Goal: Task Accomplishment & Management: Use online tool/utility

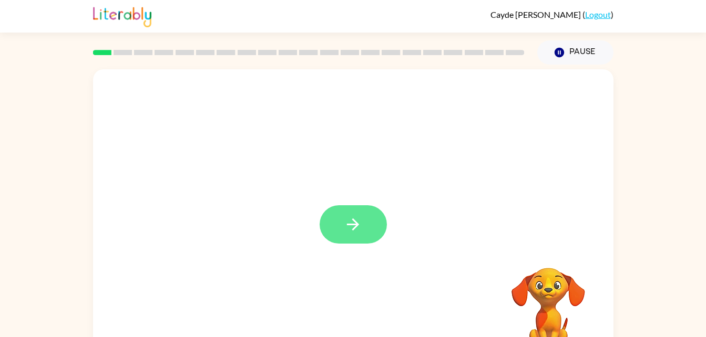
click at [347, 209] on button "button" at bounding box center [353, 224] width 67 height 38
click at [283, 275] on div at bounding box center [353, 316] width 499 height 86
click at [551, 297] on video "Your browser must support playing .mp4 files to use Literably. Please try using…" at bounding box center [548, 304] width 105 height 105
click at [546, 294] on video "Your browser must support playing .mp4 files to use Literably. Please try using…" at bounding box center [548, 304] width 105 height 105
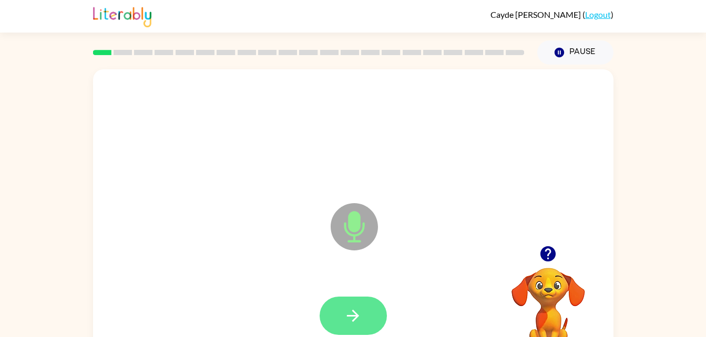
click at [363, 316] on button "button" at bounding box center [353, 316] width 67 height 38
click at [372, 331] on button "button" at bounding box center [353, 316] width 67 height 38
click at [432, 229] on icon "Microphone The Microphone is here when it is your turn to talk" at bounding box center [407, 240] width 158 height 79
click at [369, 312] on button "button" at bounding box center [353, 316] width 67 height 38
click at [335, 318] on button "button" at bounding box center [353, 316] width 67 height 38
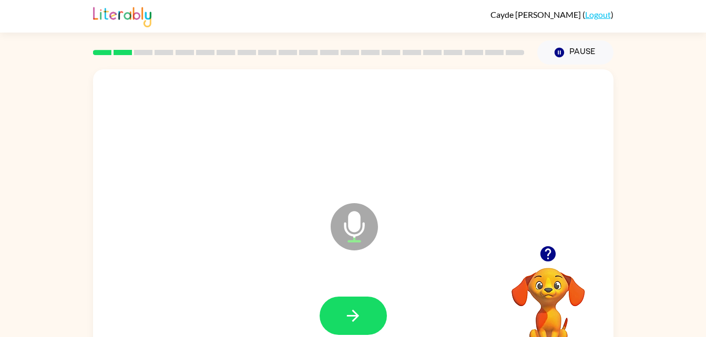
drag, startPoint x: 337, startPoint y: 318, endPoint x: 463, endPoint y: 261, distance: 138.7
click at [463, 261] on div "Microphone The Microphone is here when it is your turn to talk" at bounding box center [353, 219] width 520 height 300
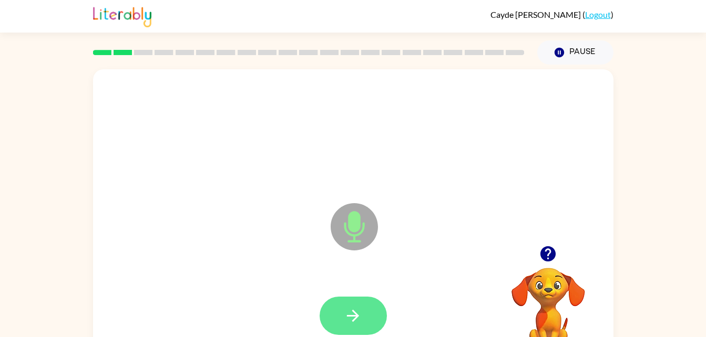
click at [375, 327] on button "button" at bounding box center [353, 316] width 67 height 38
click at [362, 314] on icon "button" at bounding box center [353, 316] width 18 height 18
click at [370, 316] on button "button" at bounding box center [353, 316] width 67 height 38
click at [364, 316] on button "button" at bounding box center [353, 316] width 67 height 38
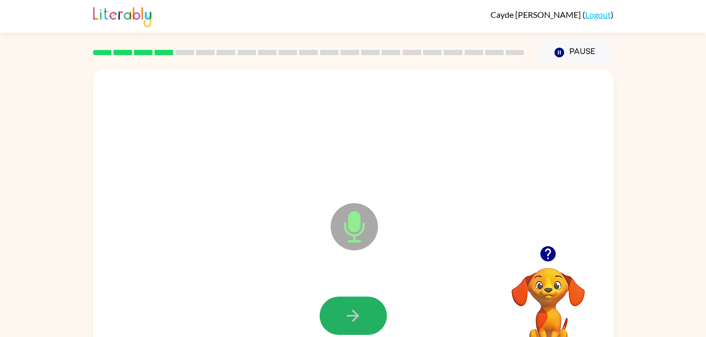
click at [364, 316] on button "button" at bounding box center [353, 316] width 67 height 38
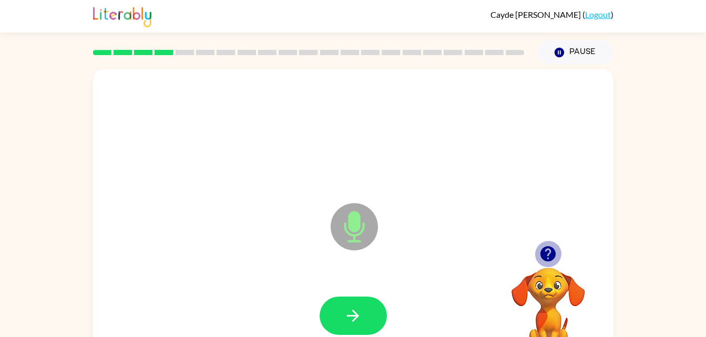
click at [551, 252] on icon "button" at bounding box center [547, 253] width 15 height 15
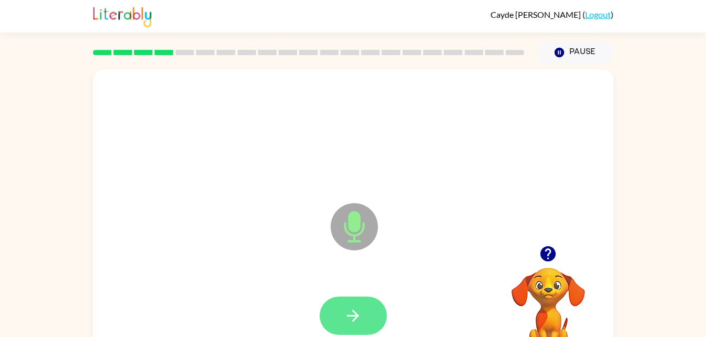
click at [353, 316] on icon "button" at bounding box center [353, 316] width 12 height 12
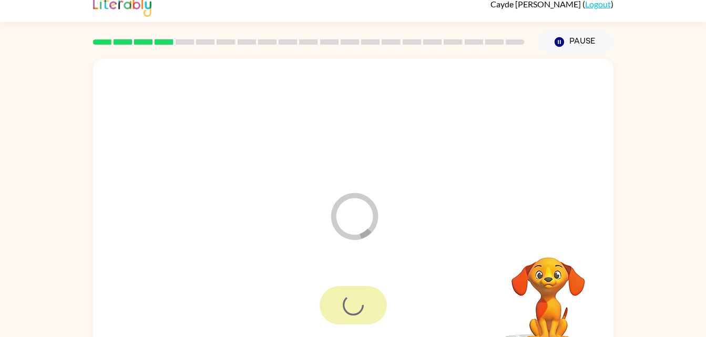
scroll to position [12, 0]
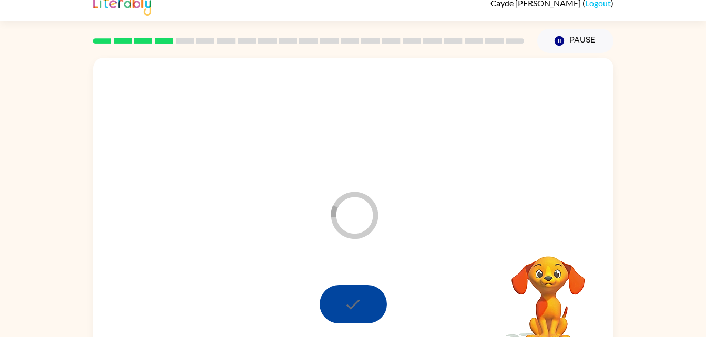
click at [430, 268] on div at bounding box center [353, 305] width 499 height 86
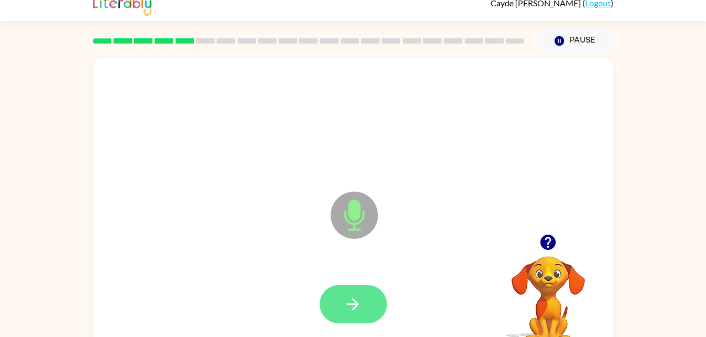
click at [356, 311] on icon "button" at bounding box center [353, 304] width 18 height 18
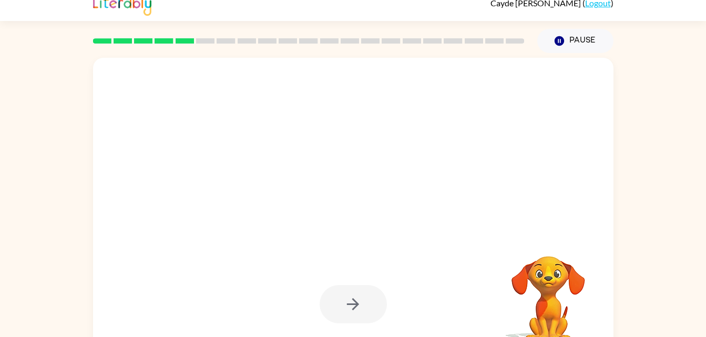
click at [358, 307] on div at bounding box center [353, 304] width 67 height 38
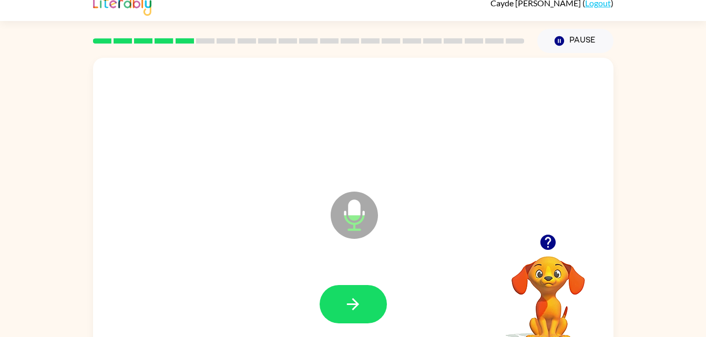
drag, startPoint x: 357, startPoint y: 296, endPoint x: 190, endPoint y: 250, distance: 173.5
click at [190, 250] on div "Microphone The Microphone is here when it is your turn to talk" at bounding box center [353, 208] width 520 height 300
click at [362, 310] on icon "button" at bounding box center [353, 304] width 18 height 18
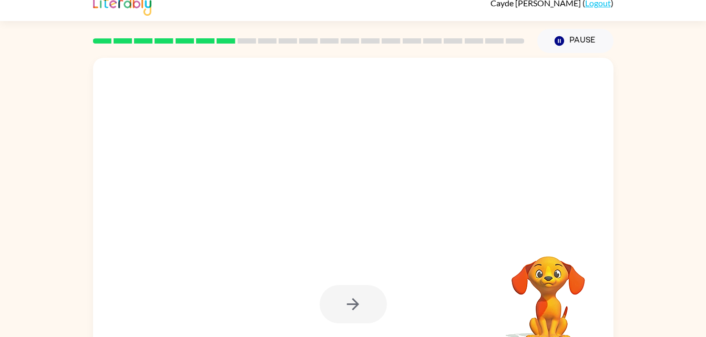
click at [362, 310] on div at bounding box center [353, 304] width 67 height 38
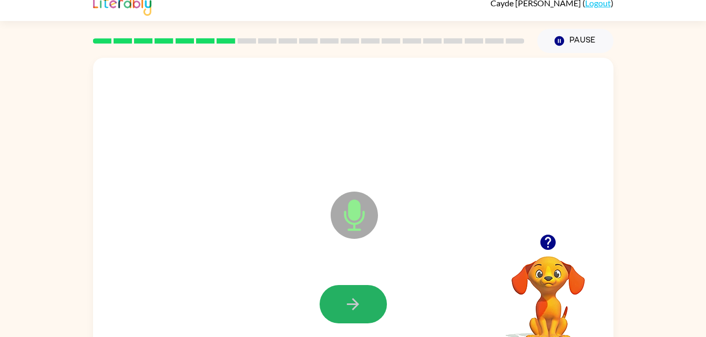
click at [362, 310] on icon "button" at bounding box center [353, 304] width 18 height 18
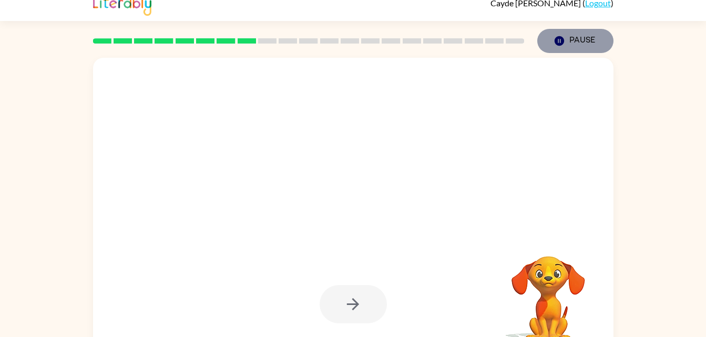
click at [601, 44] on button "Pause Pause" at bounding box center [575, 41] width 76 height 24
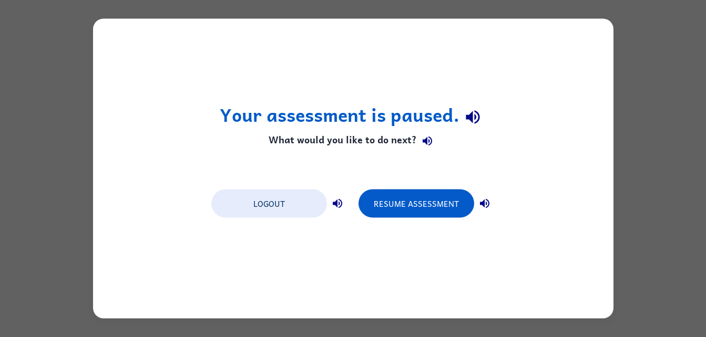
scroll to position [0, 0]
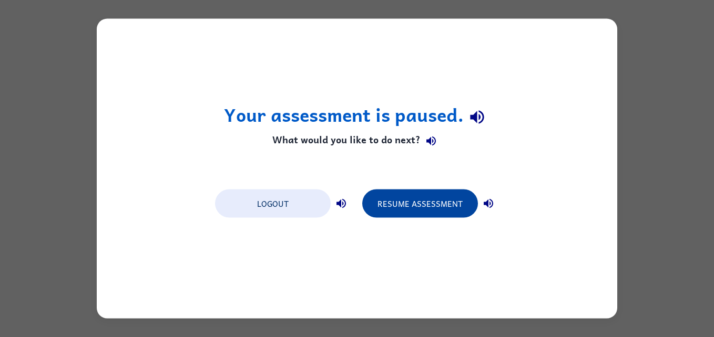
click at [433, 203] on button "Resume Assessment" at bounding box center [420, 204] width 116 height 28
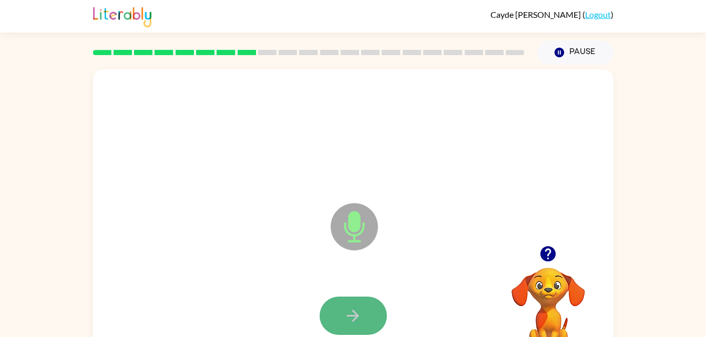
click at [361, 306] on button "button" at bounding box center [353, 316] width 67 height 38
click at [369, 304] on button "button" at bounding box center [353, 316] width 67 height 38
click at [345, 323] on icon "button" at bounding box center [353, 316] width 18 height 18
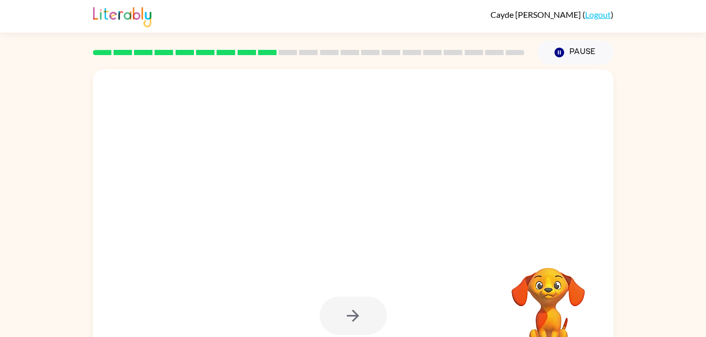
click at [357, 284] on div at bounding box center [353, 316] width 499 height 86
click at [351, 314] on div at bounding box center [353, 316] width 67 height 38
click at [347, 310] on div at bounding box center [353, 316] width 67 height 38
click at [357, 306] on div at bounding box center [353, 316] width 67 height 38
click at [353, 317] on div at bounding box center [353, 316] width 67 height 38
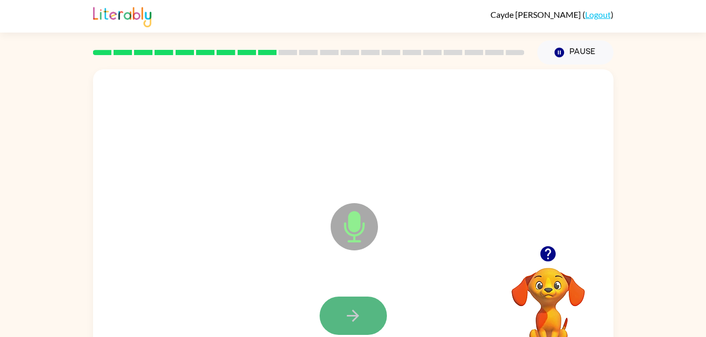
click at [372, 310] on button "button" at bounding box center [353, 316] width 67 height 38
drag, startPoint x: 367, startPoint y: 284, endPoint x: 363, endPoint y: 291, distance: 8.2
click at [363, 291] on div at bounding box center [353, 316] width 499 height 86
click at [357, 304] on button "button" at bounding box center [353, 316] width 67 height 38
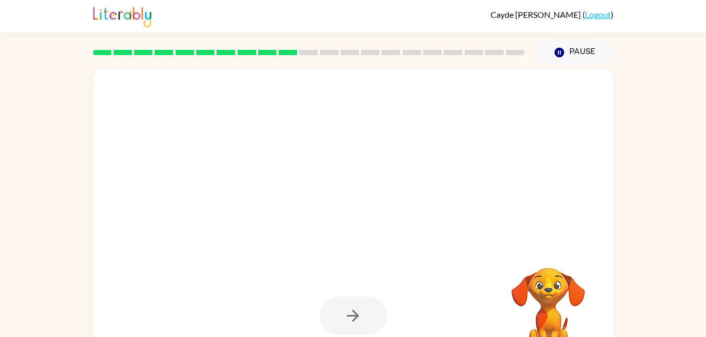
click at [335, 312] on div at bounding box center [353, 316] width 67 height 38
click at [354, 314] on div at bounding box center [353, 316] width 67 height 38
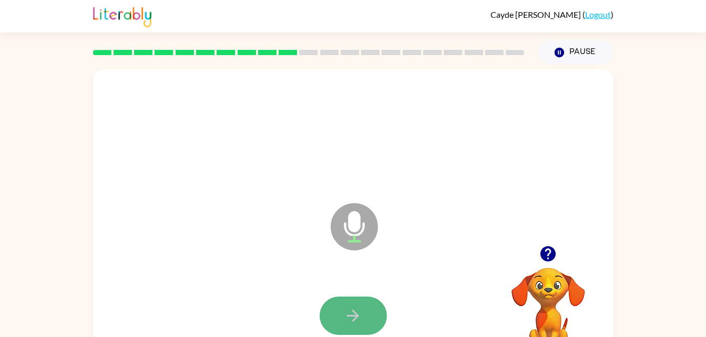
click at [348, 308] on icon "button" at bounding box center [353, 316] width 18 height 18
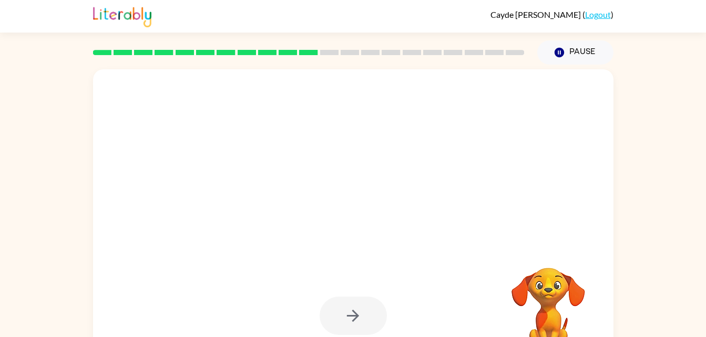
click at [372, 299] on div at bounding box center [353, 316] width 67 height 38
click at [353, 305] on div at bounding box center [353, 316] width 67 height 38
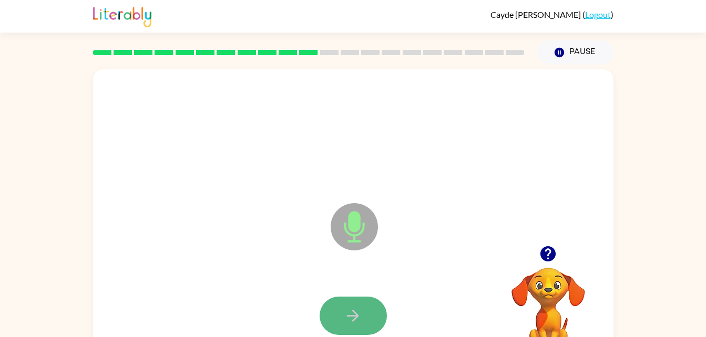
click at [354, 321] on icon "button" at bounding box center [353, 316] width 12 height 12
click at [371, 320] on button "button" at bounding box center [353, 316] width 67 height 38
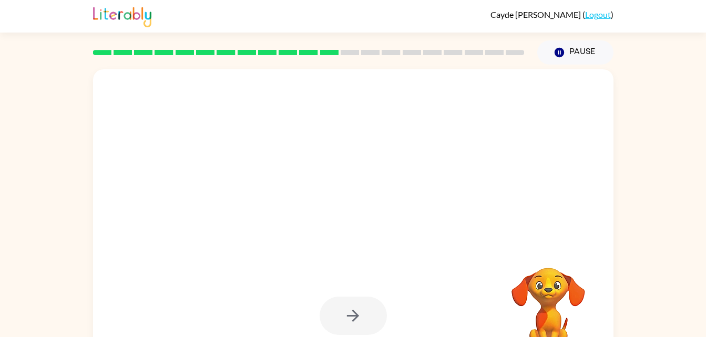
click at [380, 320] on div at bounding box center [353, 316] width 67 height 38
click at [353, 317] on div at bounding box center [353, 316] width 67 height 38
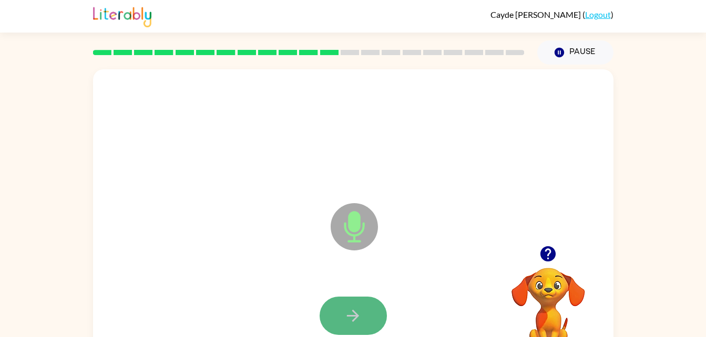
click at [328, 303] on button "button" at bounding box center [353, 316] width 67 height 38
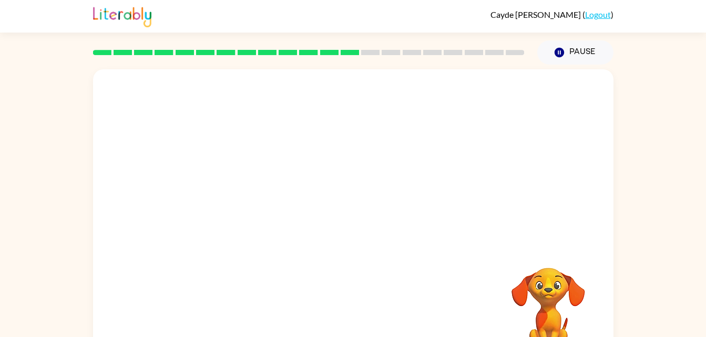
click at [464, 220] on div at bounding box center [353, 219] width 520 height 300
drag, startPoint x: 322, startPoint y: 274, endPoint x: 359, endPoint y: 283, distance: 37.9
click at [359, 283] on div at bounding box center [353, 316] width 499 height 86
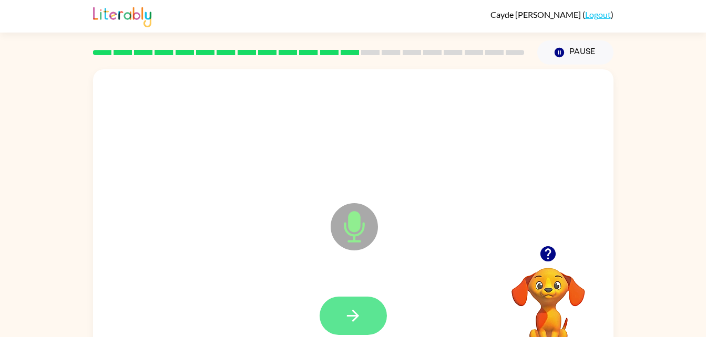
click at [347, 305] on button "button" at bounding box center [353, 316] width 67 height 38
drag, startPoint x: 464, startPoint y: 75, endPoint x: 258, endPoint y: 303, distance: 307.3
click at [258, 303] on div "Microphone The Microphone is here when it is your turn to talk" at bounding box center [353, 219] width 520 height 300
drag, startPoint x: 258, startPoint y: 303, endPoint x: 334, endPoint y: 318, distance: 78.3
click at [334, 318] on button "button" at bounding box center [353, 316] width 67 height 38
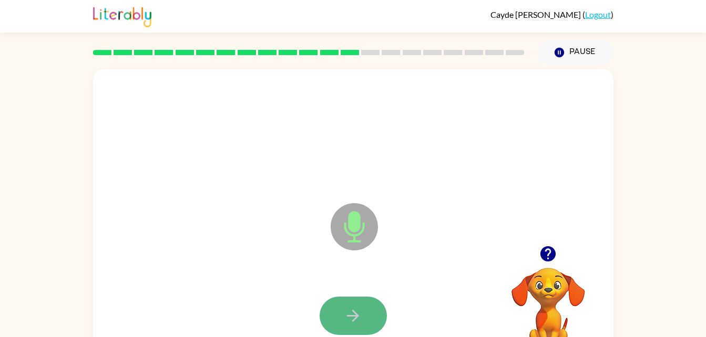
click at [328, 311] on button "button" at bounding box center [353, 316] width 67 height 38
click at [348, 325] on icon "button" at bounding box center [353, 316] width 18 height 18
click at [355, 323] on icon "button" at bounding box center [353, 316] width 18 height 18
click at [349, 304] on button "button" at bounding box center [353, 316] width 67 height 38
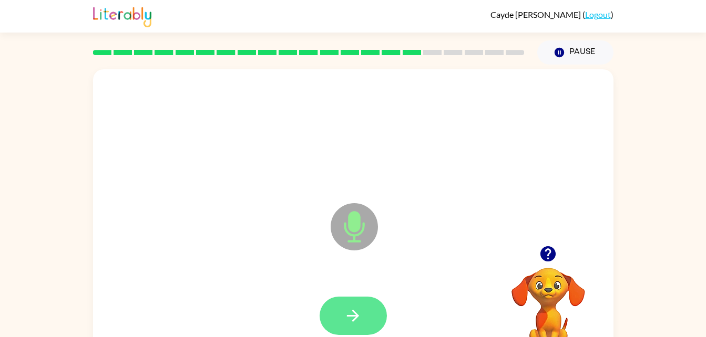
click at [361, 297] on button "button" at bounding box center [353, 316] width 67 height 38
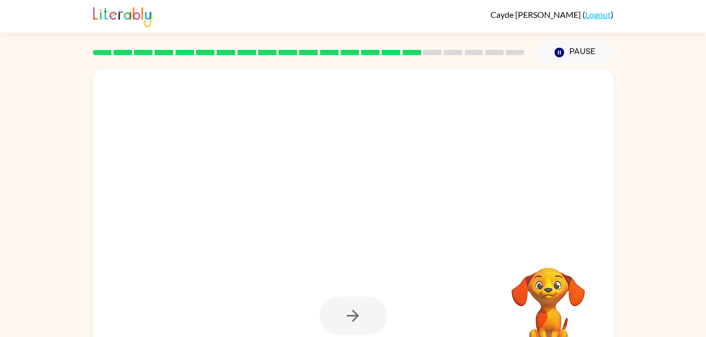
click at [354, 312] on div at bounding box center [353, 316] width 67 height 38
click at [374, 312] on div at bounding box center [353, 316] width 67 height 38
click at [332, 321] on div at bounding box center [353, 316] width 67 height 38
click at [356, 307] on div at bounding box center [353, 316] width 67 height 38
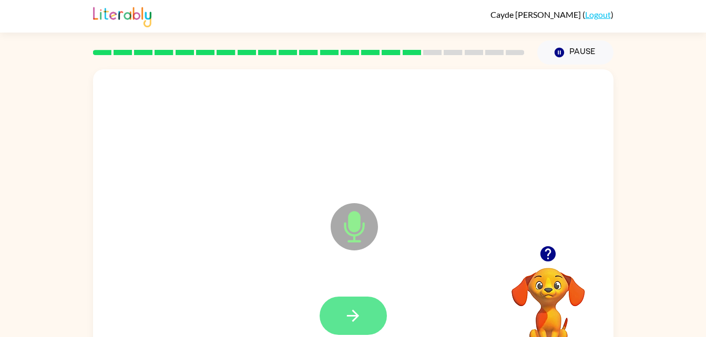
click at [369, 311] on button "button" at bounding box center [353, 316] width 67 height 38
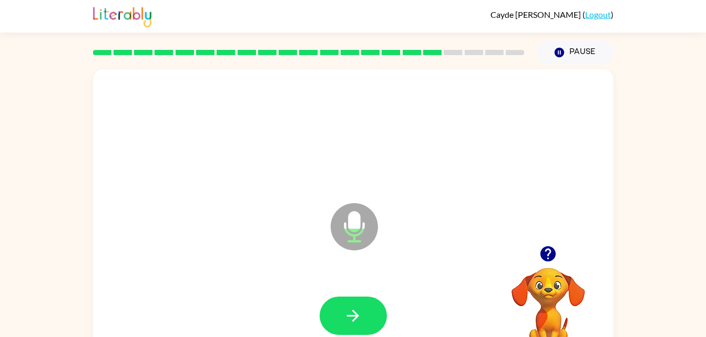
drag, startPoint x: 380, startPoint y: 311, endPoint x: 359, endPoint y: 301, distance: 23.1
click at [359, 301] on button "button" at bounding box center [353, 316] width 67 height 38
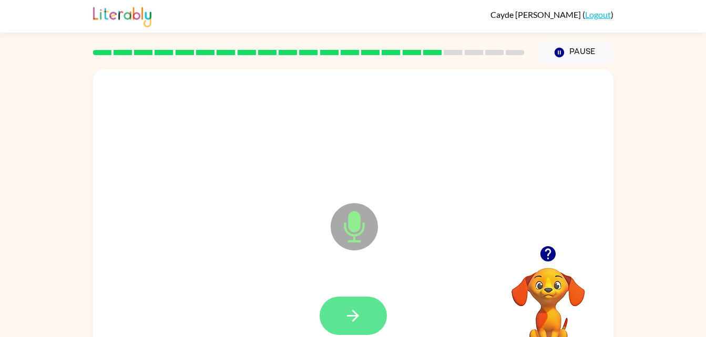
click at [355, 313] on icon "button" at bounding box center [353, 316] width 12 height 12
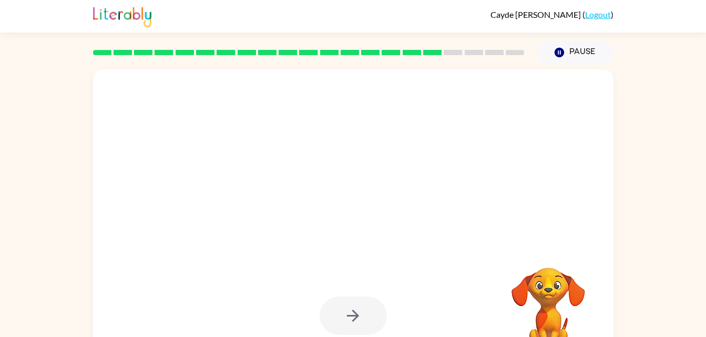
click at [342, 314] on div at bounding box center [353, 316] width 67 height 38
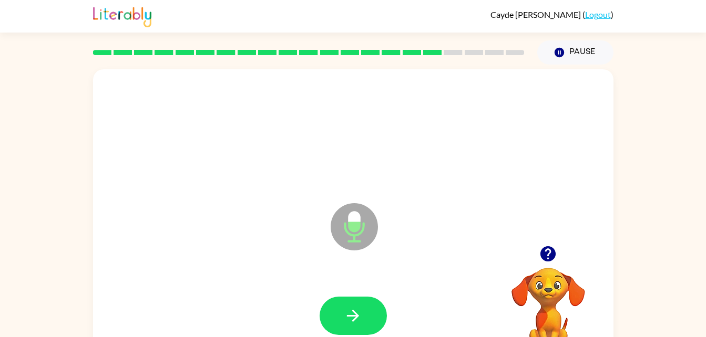
click at [544, 259] on icon "button" at bounding box center [547, 253] width 15 height 15
click at [342, 311] on button "button" at bounding box center [353, 316] width 67 height 38
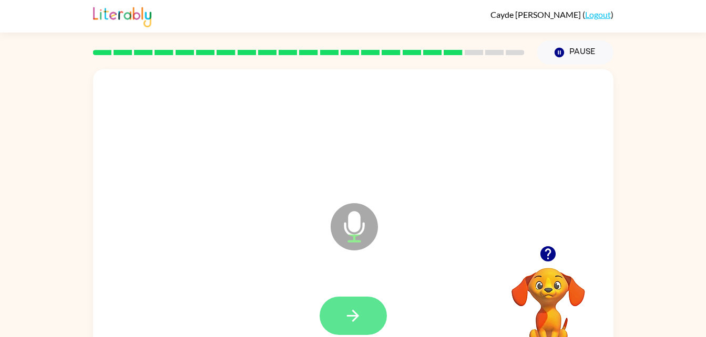
click at [334, 307] on button "button" at bounding box center [353, 316] width 67 height 38
click at [331, 314] on button "button" at bounding box center [353, 316] width 67 height 38
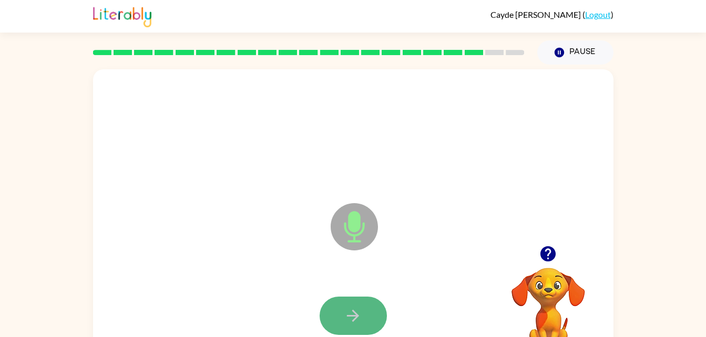
click at [379, 311] on button "button" at bounding box center [353, 316] width 67 height 38
click at [539, 248] on icon "button" at bounding box center [548, 254] width 18 height 18
click at [365, 315] on button "button" at bounding box center [353, 316] width 67 height 38
click at [375, 317] on button "button" at bounding box center [353, 316] width 67 height 38
click at [366, 306] on button "button" at bounding box center [353, 316] width 67 height 38
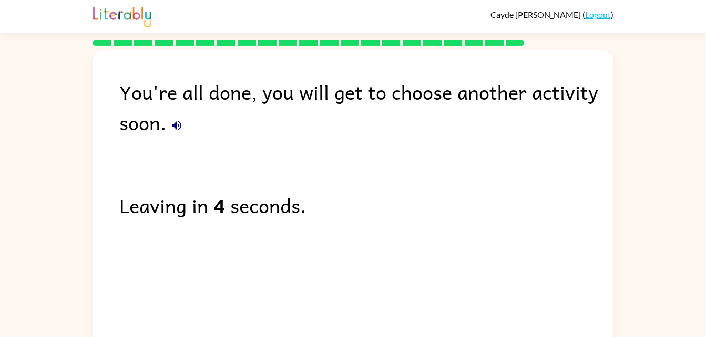
click at [469, 258] on div "You're all done, you will get to choose another activity soon. Leaving in 4 sec…" at bounding box center [353, 197] width 520 height 295
